Goal: Task Accomplishment & Management: Manage account settings

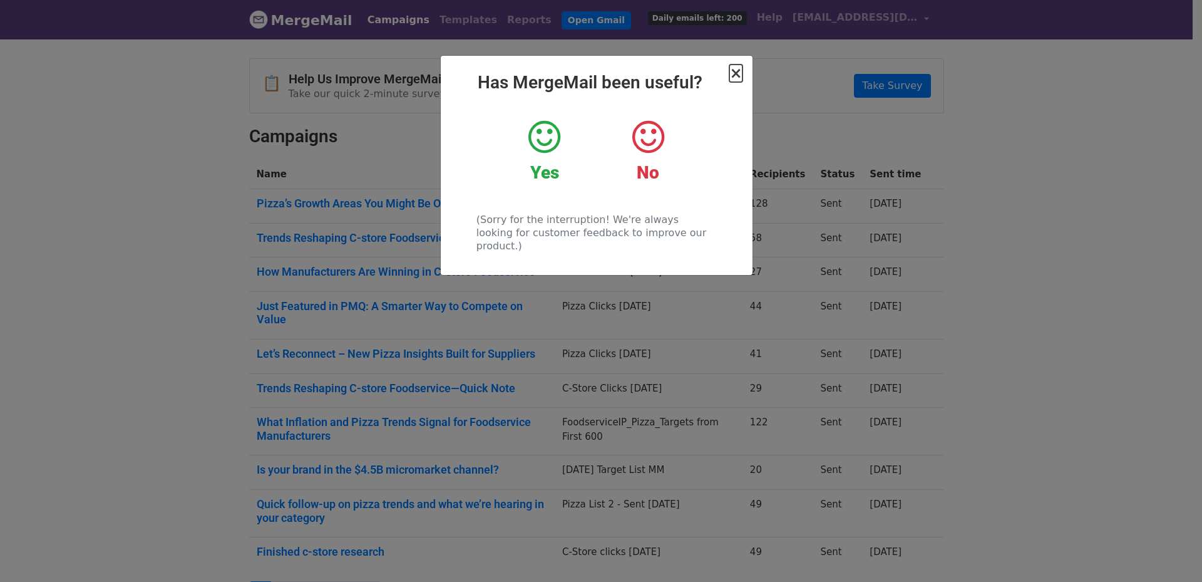
click at [734, 75] on span "×" at bounding box center [736, 74] width 13 height 18
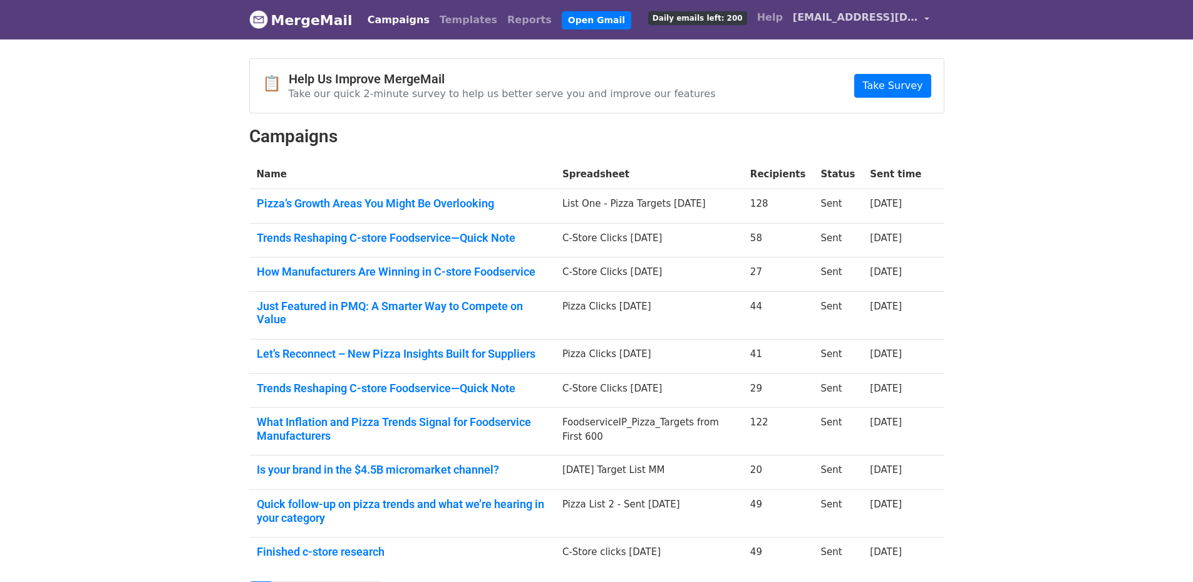
click at [904, 20] on span "[EMAIL_ADDRESS][DOMAIN_NAME]" at bounding box center [855, 17] width 125 height 15
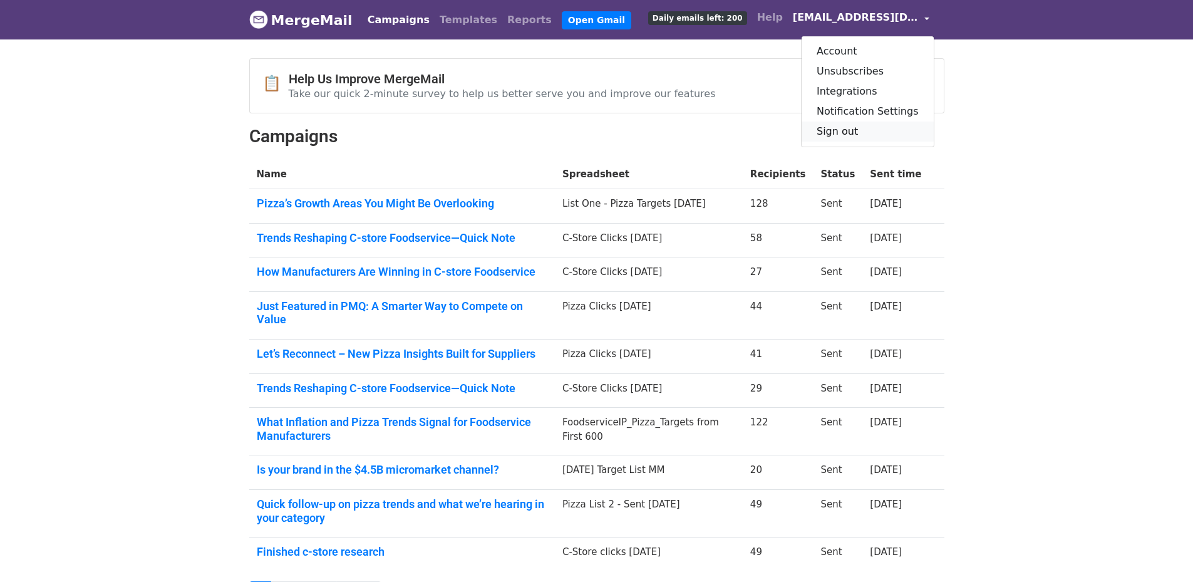
click at [870, 124] on link "Sign out" at bounding box center [868, 132] width 132 height 20
